Goal: Information Seeking & Learning: Learn about a topic

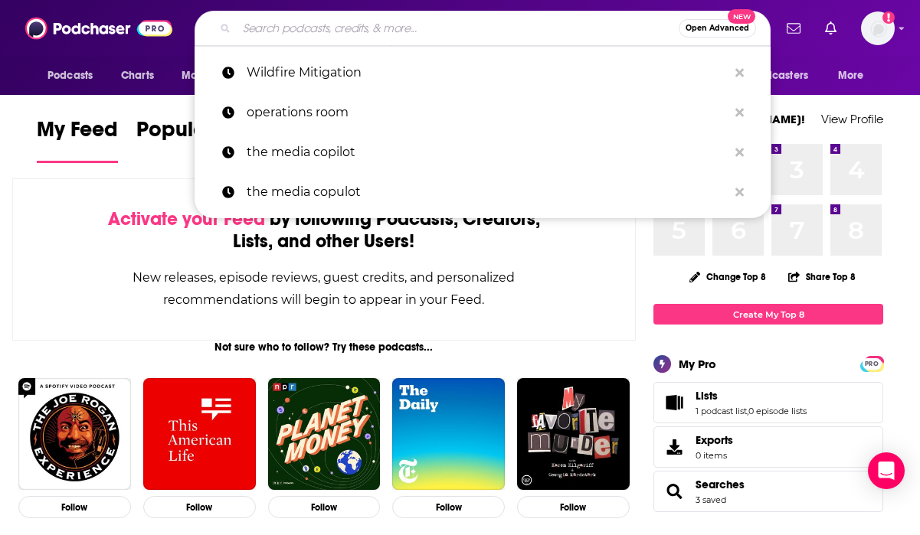
click at [325, 18] on input "Search podcasts, credits, & more..." at bounding box center [458, 28] width 442 height 25
paste input "All Things Wildfire"
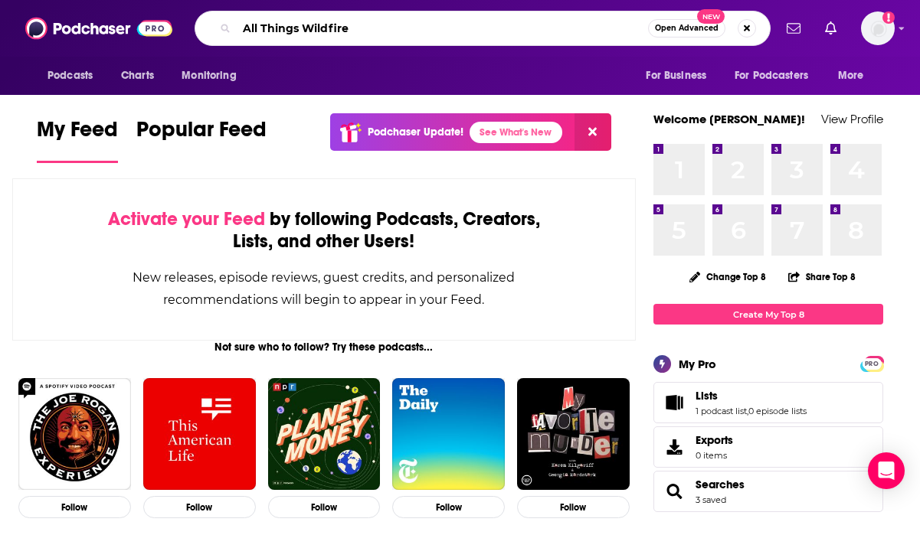
type input "All Things Wildfire"
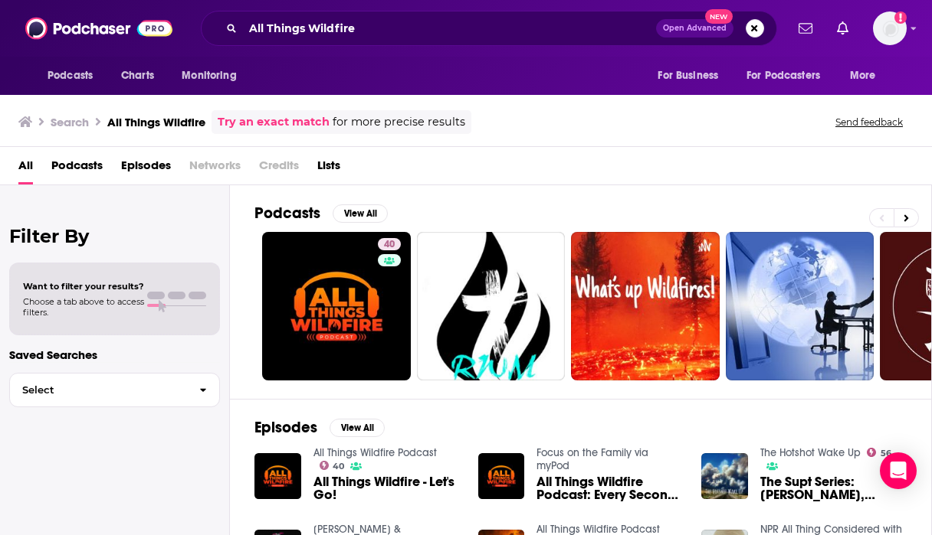
click at [369, 481] on span "All Things Wildfire - Let's Go!" at bounding box center [386, 489] width 146 height 26
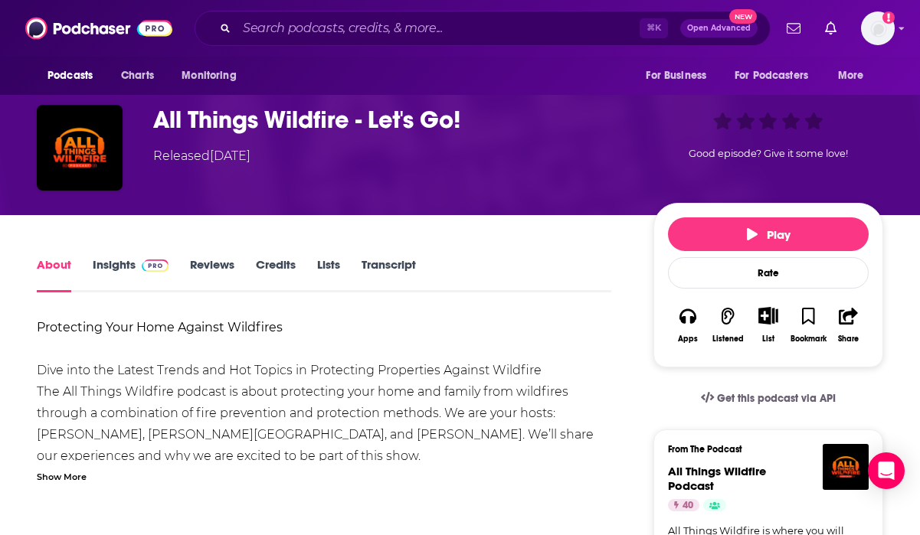
scroll to position [72, 0]
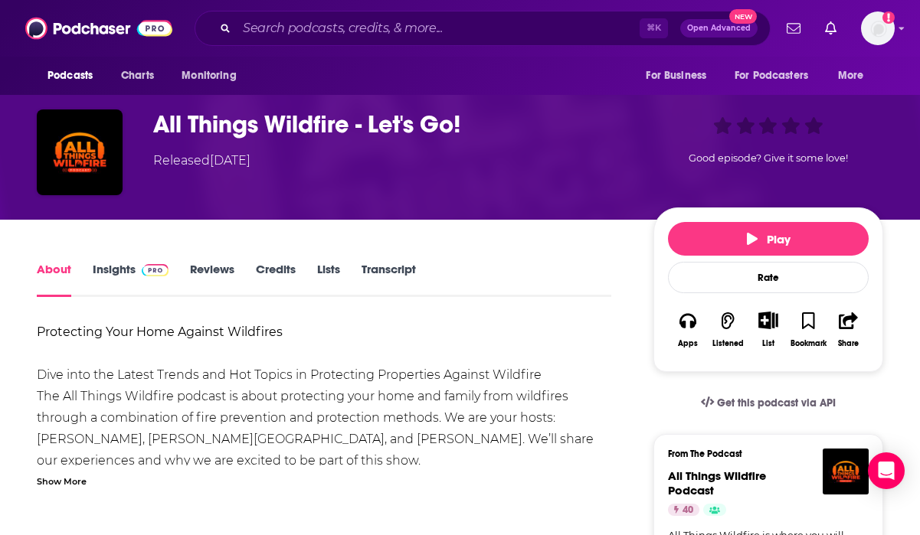
click at [136, 264] on span at bounding box center [152, 269] width 33 height 15
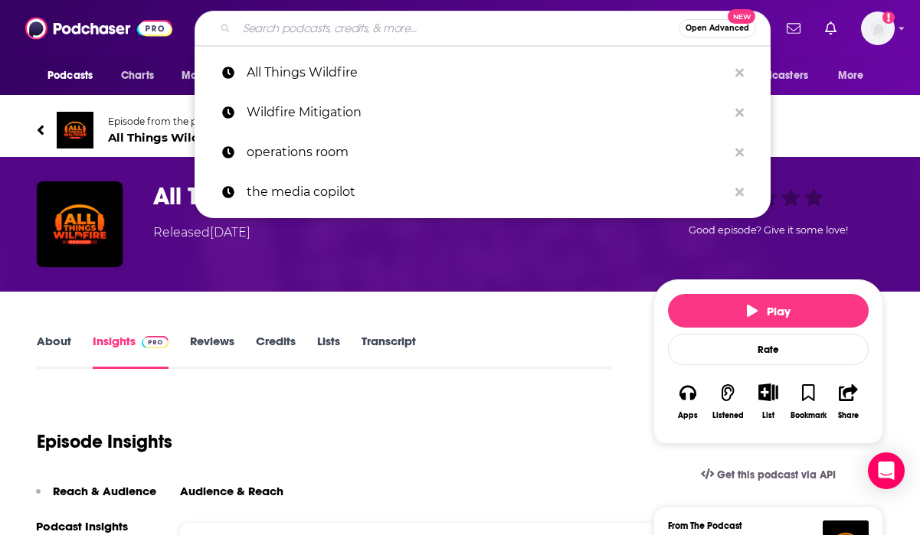
click at [288, 29] on input "Search podcasts, credits, & more..." at bounding box center [458, 28] width 442 height 25
paste input "Disaster Discussions,"
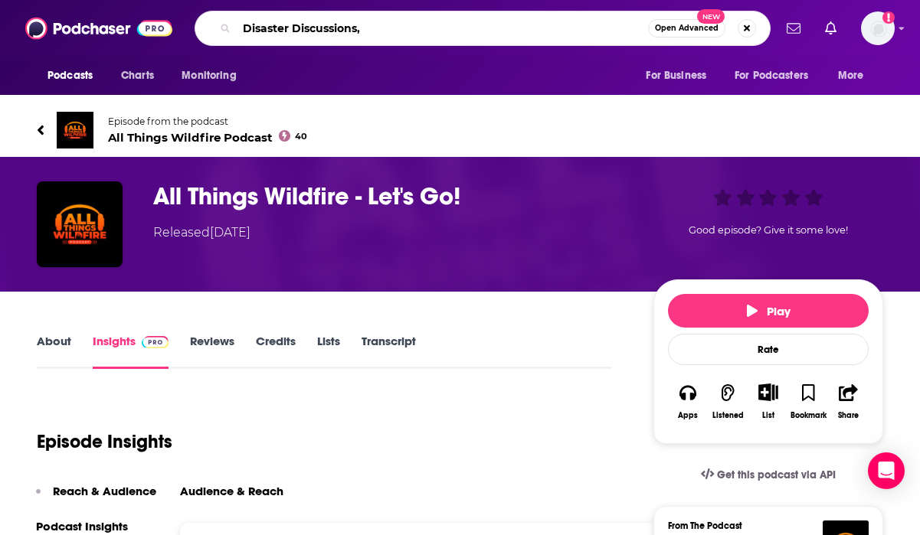
type input "Disaster Discussions"
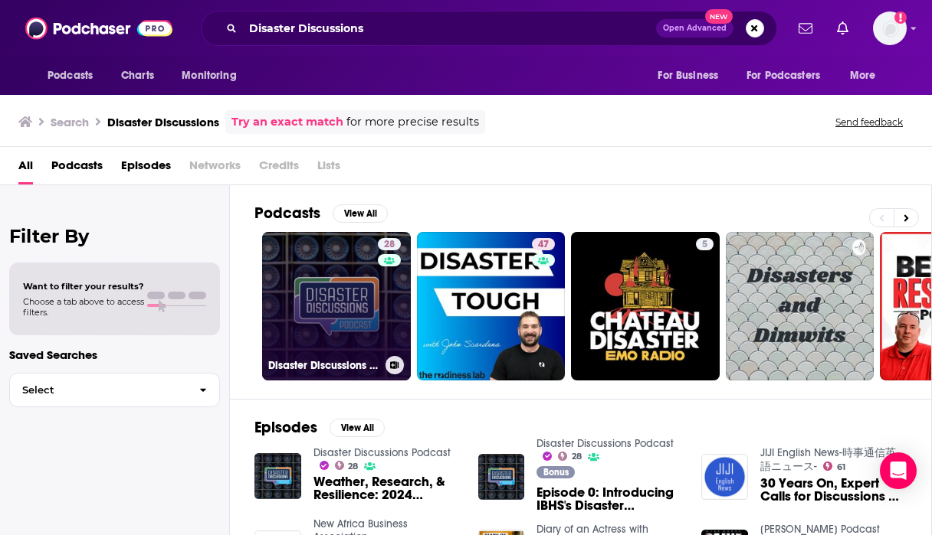
click at [339, 250] on link "28 Disaster Discussions Podcast" at bounding box center [336, 306] width 149 height 149
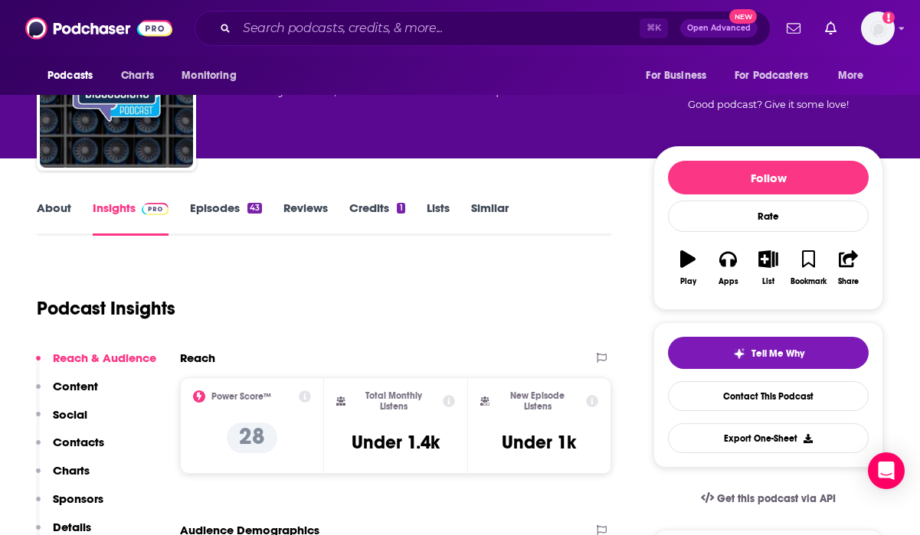
scroll to position [36, 0]
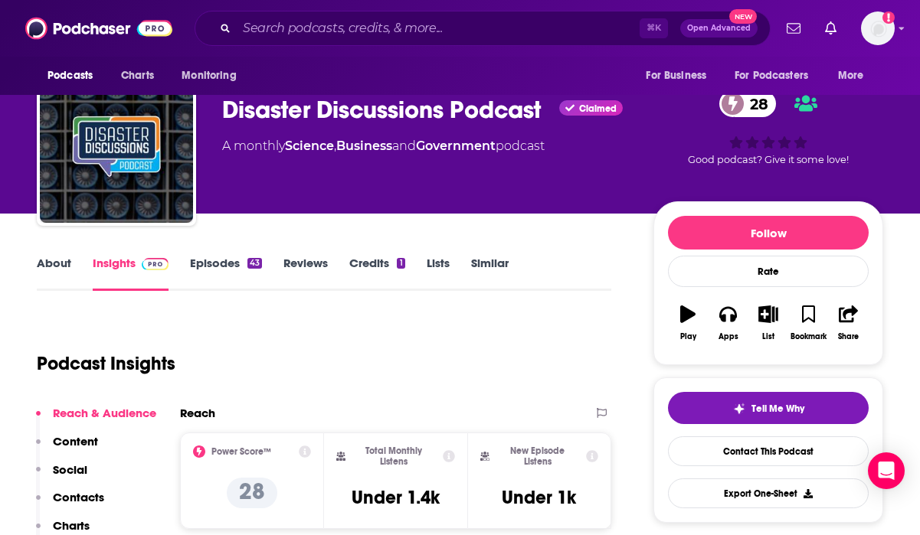
click at [125, 268] on link "Insights" at bounding box center [131, 273] width 76 height 35
click at [298, 26] on input "Search podcasts, credits, & more..." at bounding box center [438, 28] width 403 height 25
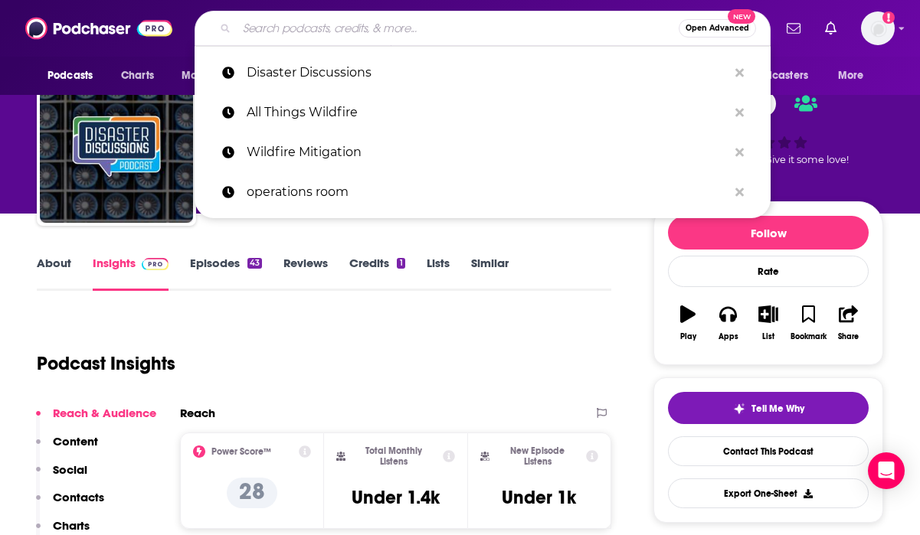
paste input "Wildfire Matters"
type input "Wildfire Matters"
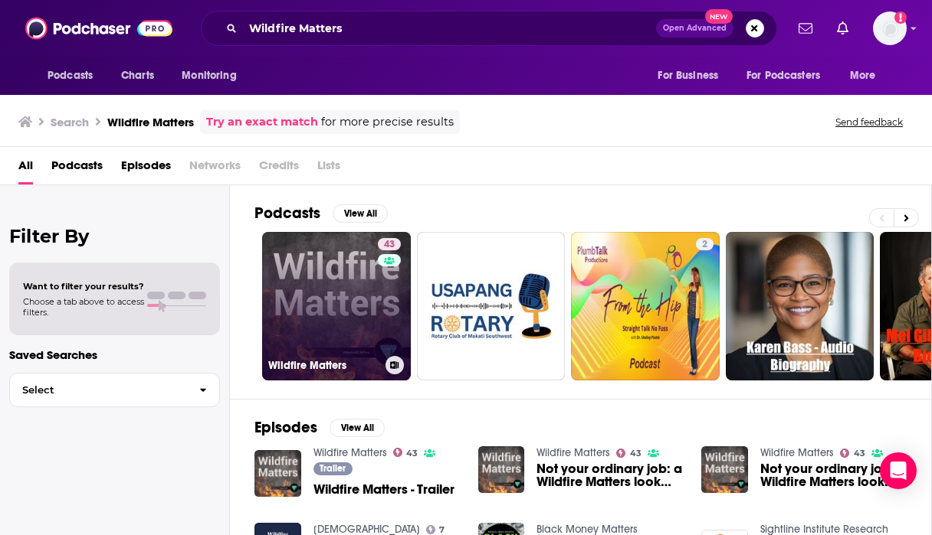
click at [332, 277] on link "43 Wildfire Matters" at bounding box center [336, 306] width 149 height 149
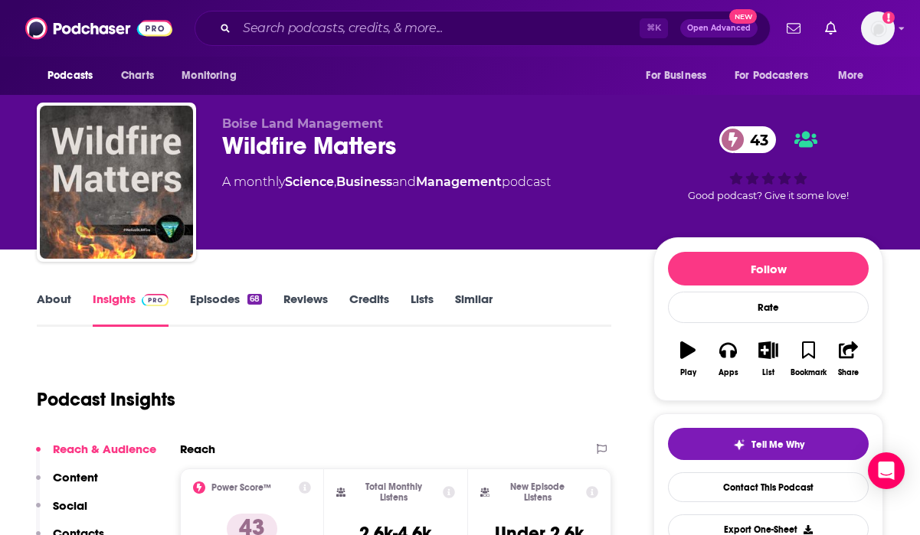
click at [146, 299] on img at bounding box center [155, 300] width 27 height 12
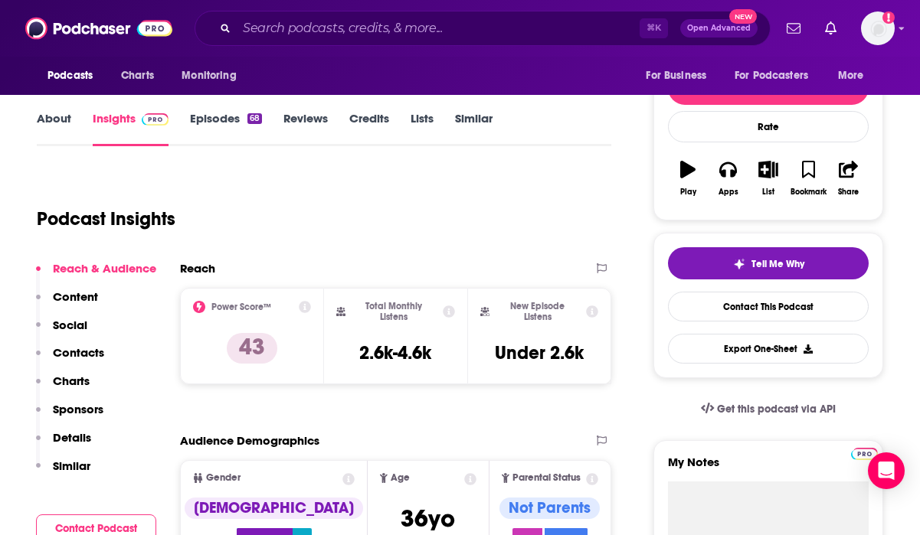
scroll to position [126, 0]
